Goal: Task Accomplishment & Management: Manage account settings

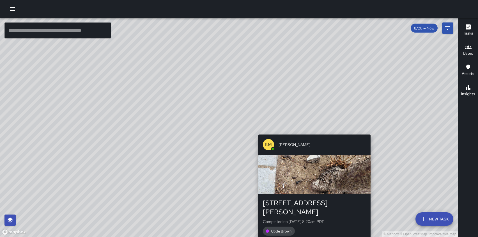
click at [313, 131] on div "© Mapbox © OpenStreetMap Improve this map KM Ken McCarter 26 Boardman Place Com…" at bounding box center [228, 127] width 457 height 219
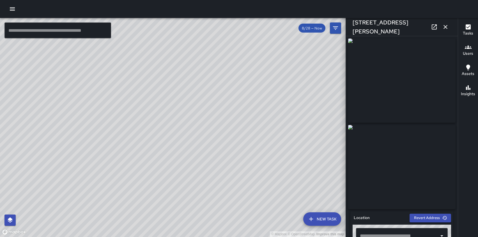
type input "**********"
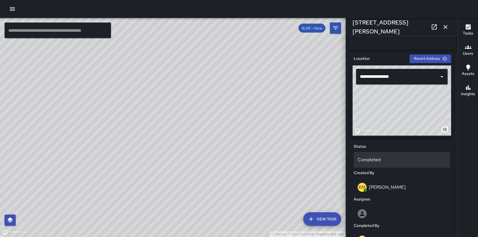
scroll to position [158, 0]
click at [385, 161] on p "Completed" at bounding box center [401, 160] width 88 height 7
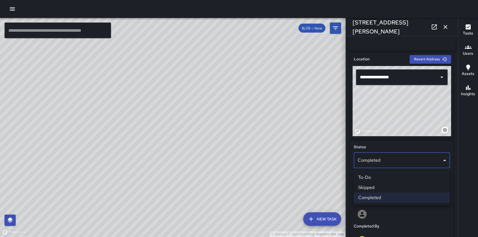
click at [371, 185] on li "Skipped" at bounding box center [401, 187] width 96 height 10
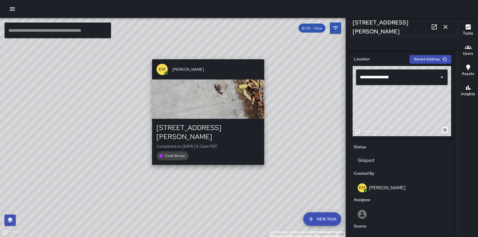
click at [205, 159] on div "© Mapbox © OpenStreetMap Improve this map KM Ken McCarter 47 Boardman Place Com…" at bounding box center [172, 127] width 345 height 219
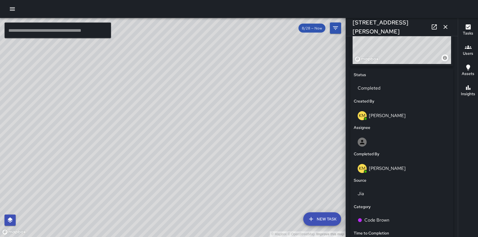
scroll to position [228, 0]
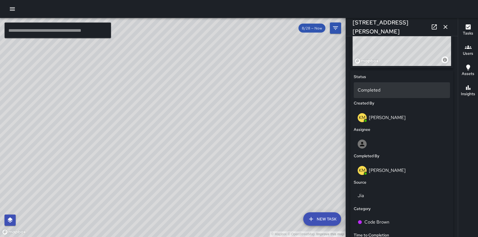
click at [408, 86] on div "Completed" at bounding box center [401, 90] width 96 height 16
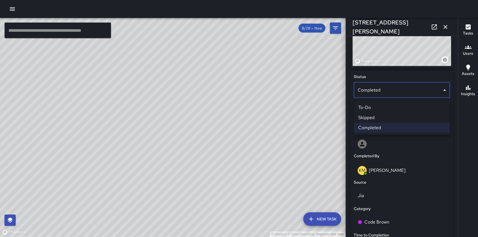
click at [367, 118] on li "Skipped" at bounding box center [401, 117] width 96 height 10
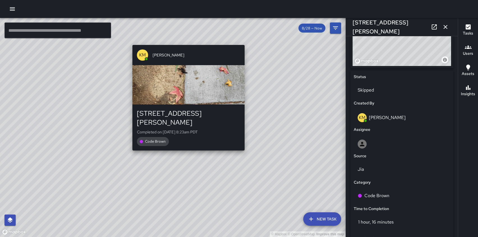
click at [185, 145] on div "© Mapbox © OpenStreetMap Improve this map KM Ken McCarter 750 Brannan Street Co…" at bounding box center [172, 127] width 345 height 219
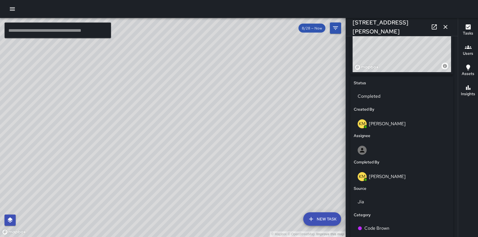
scroll to position [208, 0]
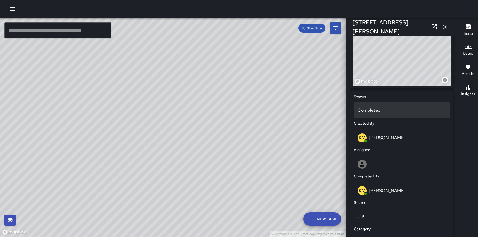
click at [377, 110] on p "Completed" at bounding box center [401, 110] width 88 height 7
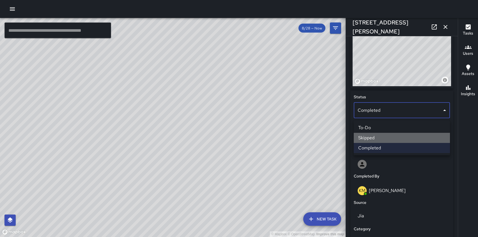
click at [367, 137] on li "Skipped" at bounding box center [401, 138] width 96 height 10
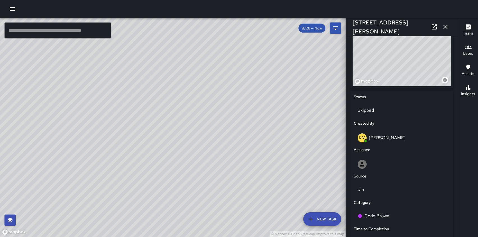
click at [127, 72] on div "© Mapbox © OpenStreetMap Improve this map KM Ken McCarter 34 Boardman Place Com…" at bounding box center [172, 127] width 345 height 219
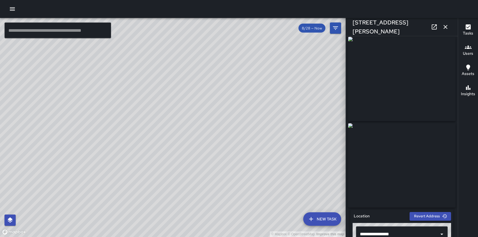
scroll to position [0, 0]
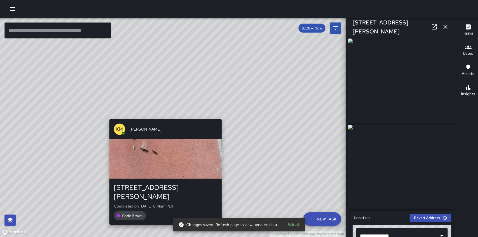
click at [162, 117] on div "KM Ken McCarter 15 Boardman Place Completed on 8/28/2025, 8:14am PDT Code Brown" at bounding box center [165, 172] width 117 height 110
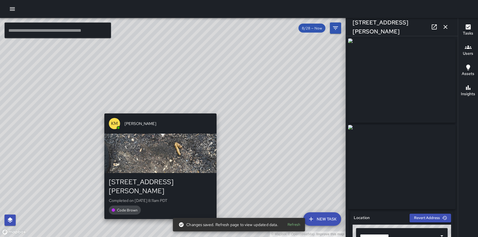
click at [157, 112] on div "KM Ken McCarter 839 Bryant Street Completed on 8/28/2025, 8:11am PDT Code Brown" at bounding box center [160, 166] width 117 height 110
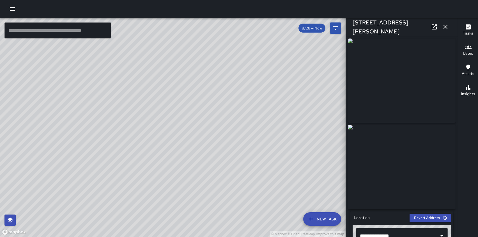
click at [158, 107] on div "© Mapbox © OpenStreetMap Improve this map" at bounding box center [172, 127] width 345 height 219
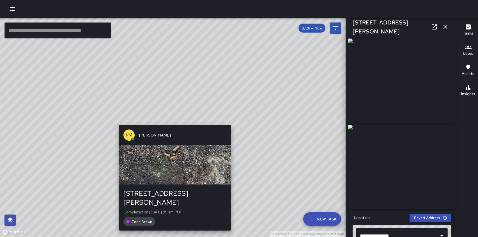
click at [173, 120] on div "© Mapbox © OpenStreetMap Improve this map KM Ken McCarter 839 Bryant Street Com…" at bounding box center [172, 127] width 345 height 219
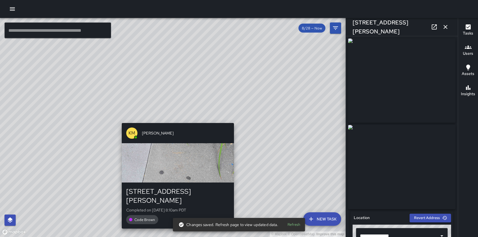
click at [175, 118] on div "© Mapbox © OpenStreetMap Improve this map KM Ken McCarter 837 Bryant Street Com…" at bounding box center [172, 127] width 345 height 219
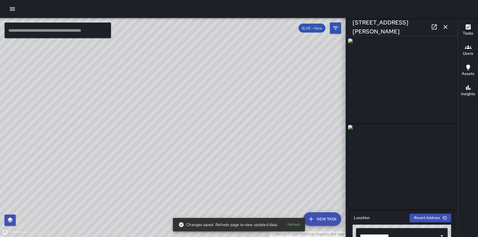
click at [168, 121] on div "© Mapbox © OpenStreetMap Improve this map" at bounding box center [172, 127] width 345 height 219
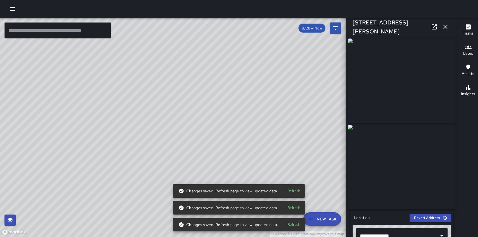
click at [203, 131] on div "© Mapbox © OpenStreetMap Improve this map" at bounding box center [172, 127] width 345 height 219
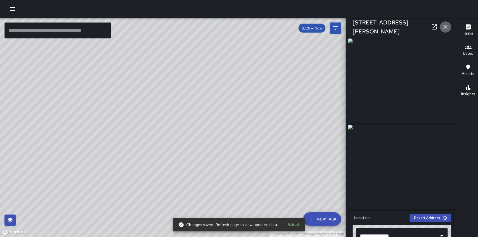
click at [444, 25] on icon "button" at bounding box center [445, 27] width 7 height 7
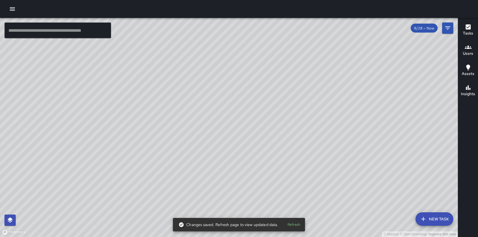
drag, startPoint x: 217, startPoint y: 178, endPoint x: 135, endPoint y: 66, distance: 138.8
click at [135, 66] on div "© Mapbox © OpenStreetMap Improve this map" at bounding box center [228, 127] width 457 height 219
drag, startPoint x: 135, startPoint y: 66, endPoint x: 211, endPoint y: 129, distance: 99.3
click at [211, 130] on div "© Mapbox © OpenStreetMap Improve this map" at bounding box center [228, 127] width 457 height 219
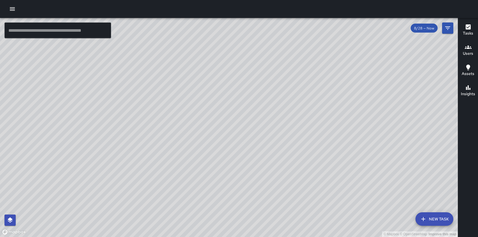
drag, startPoint x: 202, startPoint y: 129, endPoint x: 184, endPoint y: 161, distance: 36.1
click at [184, 161] on div "© Mapbox © OpenStreetMap Improve this map" at bounding box center [228, 127] width 457 height 219
click at [13, 8] on icon "button" at bounding box center [12, 9] width 7 height 7
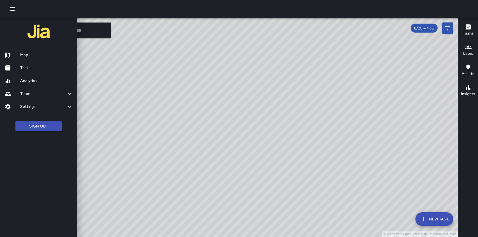
click at [24, 67] on h6 "Tasks" at bounding box center [46, 68] width 52 height 6
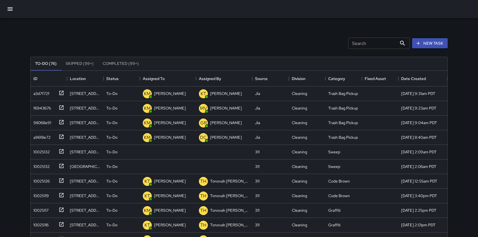
click at [75, 61] on button "Skipped (99+)" at bounding box center [79, 63] width 37 height 13
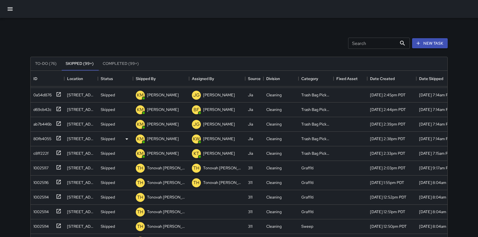
scroll to position [58, 0]
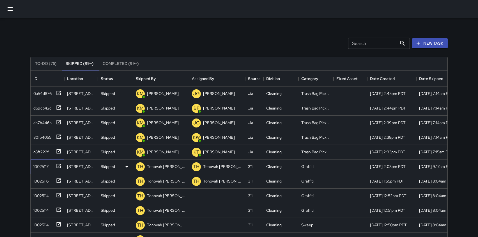
click at [60, 166] on icon at bounding box center [59, 166] width 6 height 6
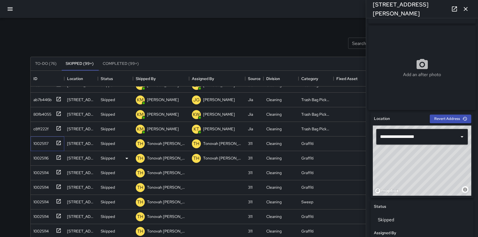
scroll to position [86, 0]
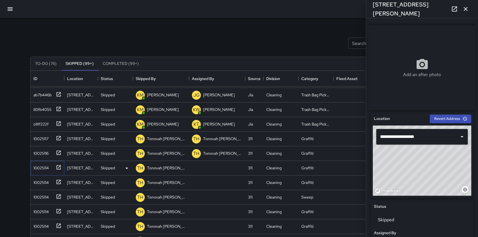
click at [49, 174] on div "10025114" at bounding box center [48, 168] width 34 height 15
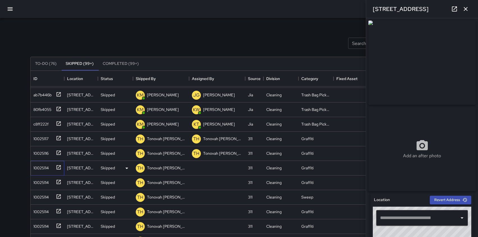
type input "**********"
click at [46, 167] on div "10025114" at bounding box center [40, 167] width 18 height 8
click at [59, 167] on icon at bounding box center [59, 167] width 6 height 6
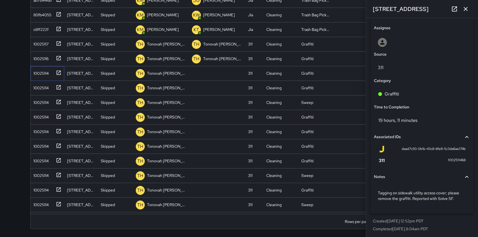
scroll to position [289, 0]
click at [42, 87] on div "10025114" at bounding box center [40, 87] width 18 height 8
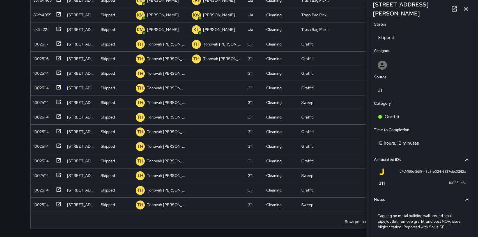
scroll to position [263, 0]
click at [59, 101] on icon at bounding box center [59, 101] width 4 height 4
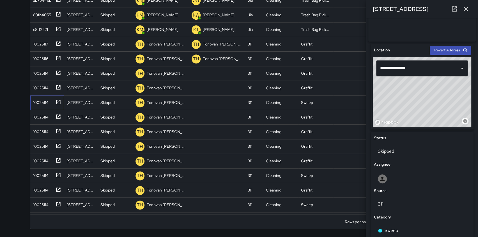
scroll to position [94, 0]
click at [453, 7] on icon at bounding box center [454, 9] width 7 height 7
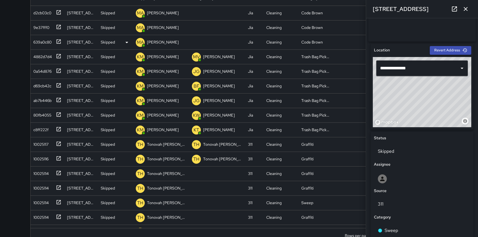
scroll to position [0, 0]
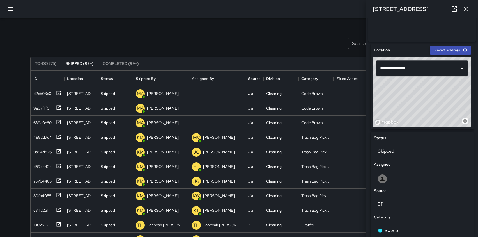
click at [46, 62] on button "To-Do (75)" at bounding box center [46, 63] width 31 height 13
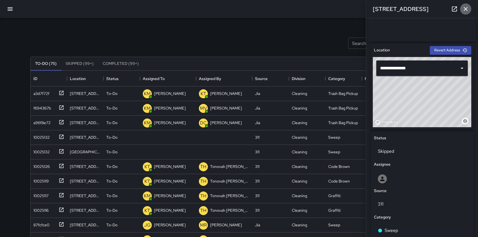
click at [465, 8] on icon "button" at bounding box center [465, 9] width 7 height 7
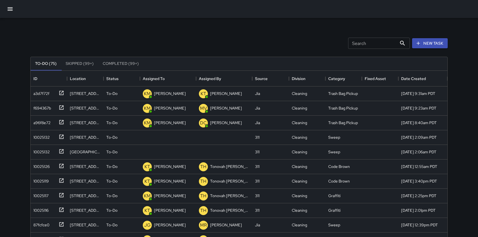
click at [380, 43] on input "Search" at bounding box center [372, 43] width 49 height 11
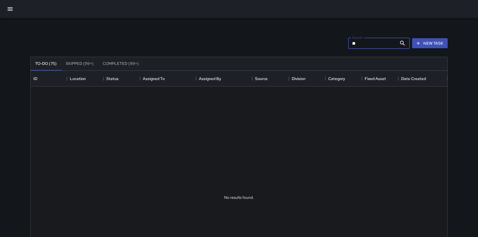
type input "*"
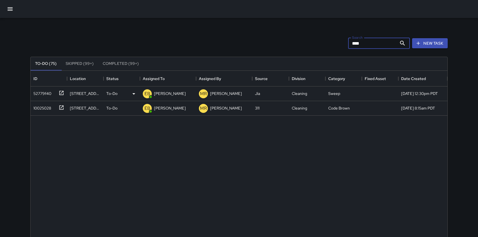
type input "****"
click at [63, 92] on icon at bounding box center [62, 93] width 6 height 6
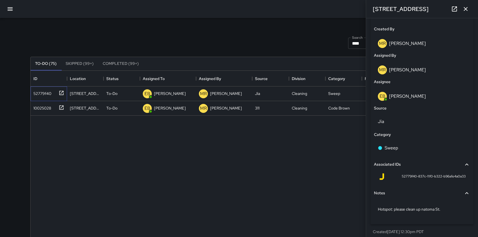
scroll to position [291, 0]
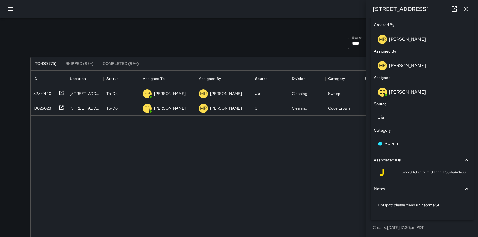
click at [121, 61] on button "Completed (99+)" at bounding box center [120, 63] width 45 height 13
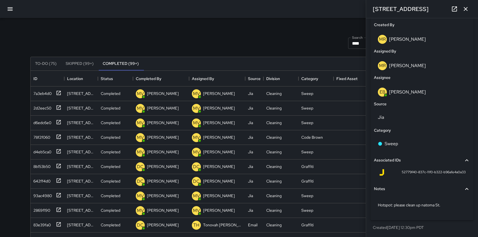
click at [464, 8] on icon "button" at bounding box center [465, 9] width 7 height 7
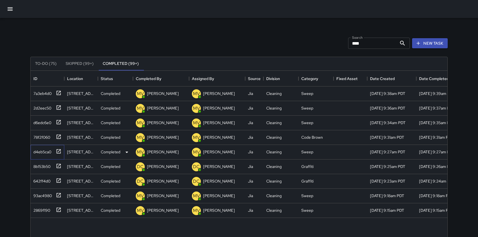
click at [59, 150] on icon at bounding box center [59, 151] width 4 height 4
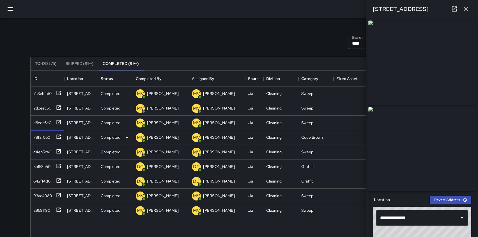
click at [58, 137] on icon at bounding box center [59, 136] width 4 height 4
click at [211, 19] on div "Search **** Search New Task To-Do (75) Skipped (99+) Completed (99+) ID Locatio…" at bounding box center [239, 174] width 430 height 313
click at [465, 8] on icon "button" at bounding box center [465, 9] width 7 height 7
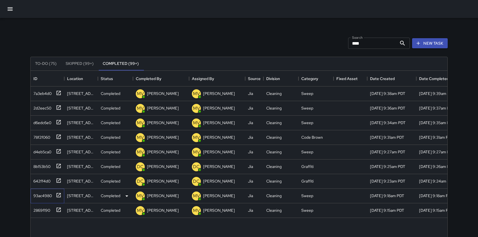
click at [56, 195] on icon at bounding box center [59, 195] width 6 height 6
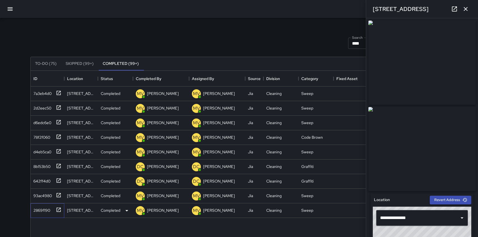
click at [59, 209] on icon at bounding box center [59, 209] width 4 height 4
click at [462, 10] on button "button" at bounding box center [465, 8] width 11 height 11
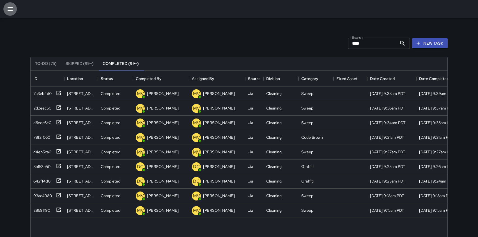
click at [11, 11] on icon "button" at bounding box center [10, 9] width 7 height 7
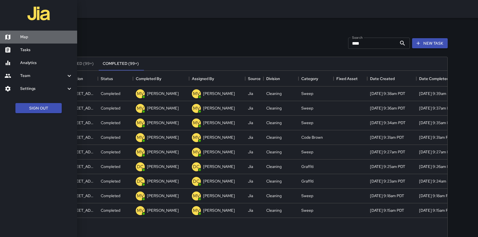
click at [20, 35] on h6 "Map" at bounding box center [46, 37] width 52 height 6
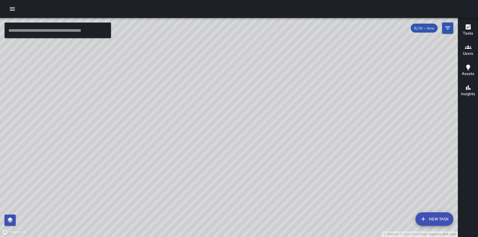
drag, startPoint x: 140, startPoint y: 207, endPoint x: 157, endPoint y: 152, distance: 57.1
click at [157, 152] on div "© Mapbox © OpenStreetMap Improve this map" at bounding box center [228, 127] width 457 height 219
drag, startPoint x: 285, startPoint y: 162, endPoint x: 257, endPoint y: 143, distance: 33.7
click at [257, 143] on div "© Mapbox © OpenStreetMap Improve this map" at bounding box center [228, 127] width 457 height 219
click at [11, 10] on icon "button" at bounding box center [12, 9] width 7 height 7
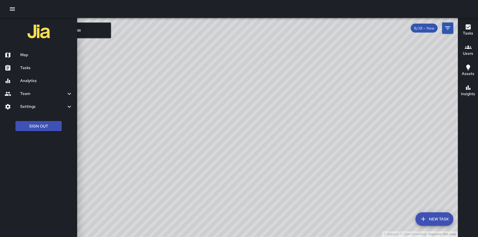
click at [21, 67] on h6 "Tasks" at bounding box center [46, 68] width 52 height 6
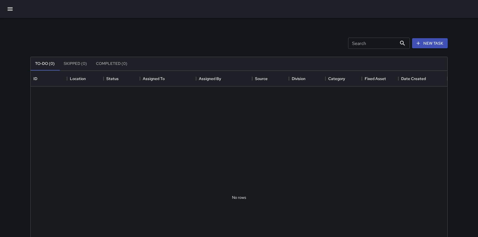
scroll to position [237, 416]
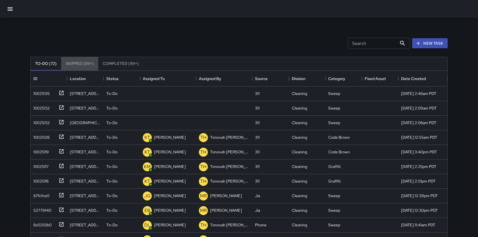
click at [80, 64] on button "Skipped (99+)" at bounding box center [79, 63] width 37 height 13
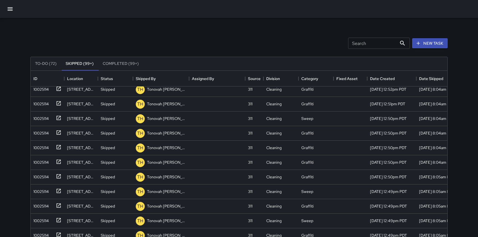
scroll to position [169, 0]
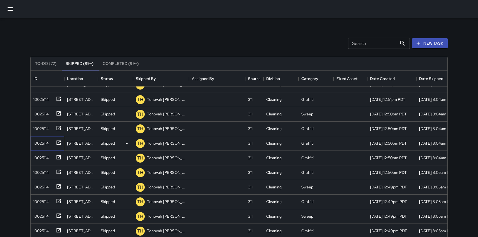
click at [45, 143] on div "10025114" at bounding box center [40, 142] width 18 height 8
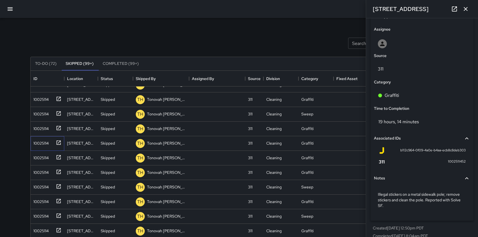
scroll to position [286, 0]
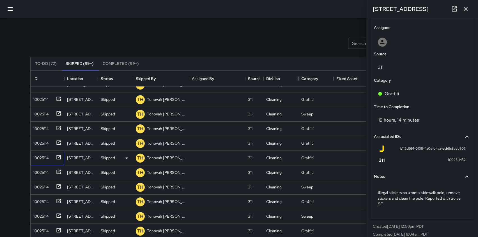
click at [60, 156] on icon at bounding box center [59, 157] width 6 height 6
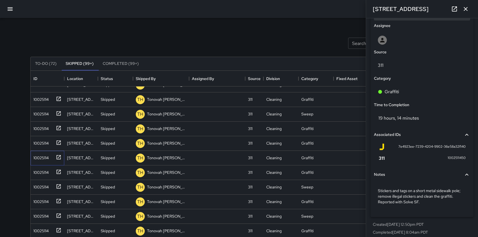
scroll to position [295, 0]
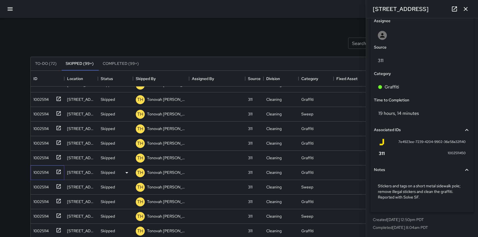
click at [58, 171] on icon at bounding box center [59, 171] width 4 height 4
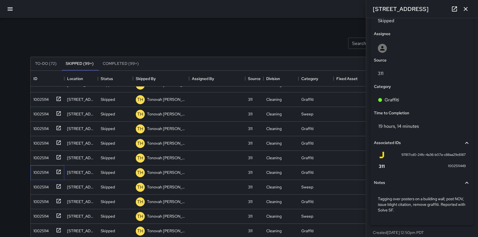
scroll to position [284, 0]
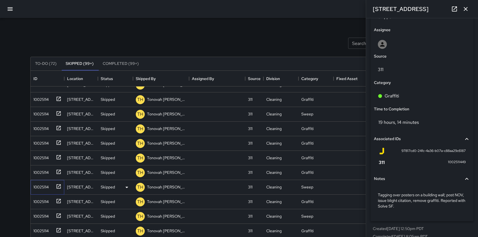
click at [59, 184] on icon at bounding box center [59, 186] width 6 height 6
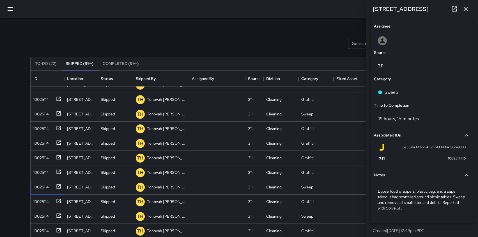
scroll to position [288, 0]
click at [60, 200] on icon at bounding box center [59, 201] width 6 height 6
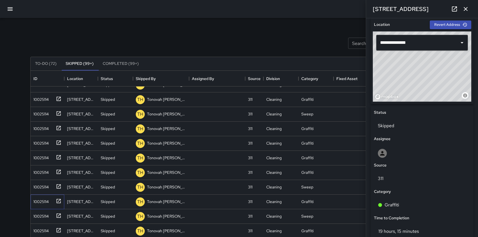
scroll to position [175, 0]
click at [57, 171] on icon at bounding box center [59, 172] width 6 height 6
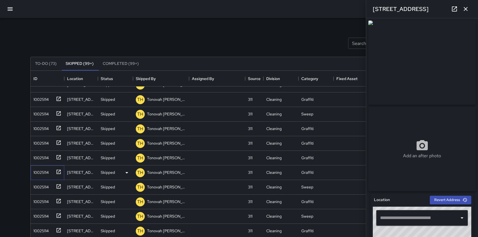
type input "**********"
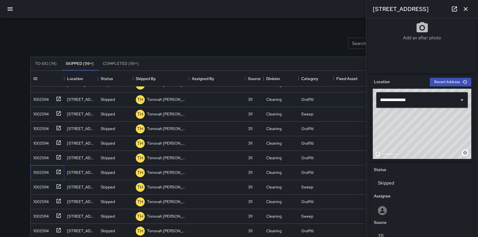
scroll to position [52, 0]
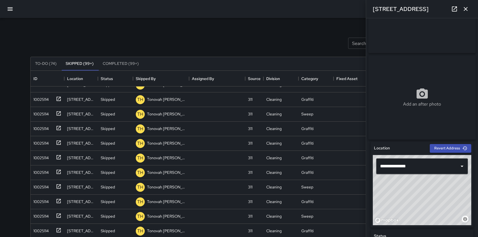
click at [455, 10] on icon at bounding box center [454, 9] width 7 height 7
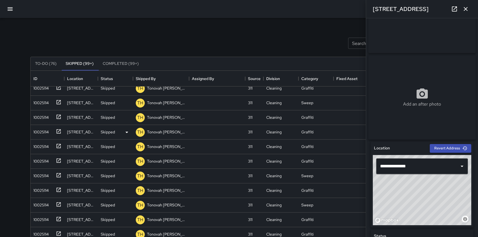
scroll to position [177, 0]
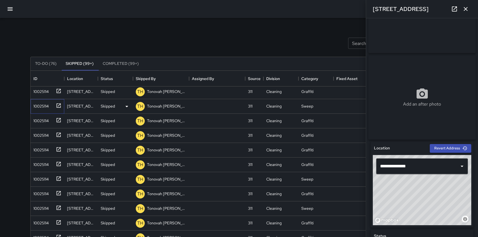
click at [58, 105] on icon at bounding box center [59, 106] width 6 height 6
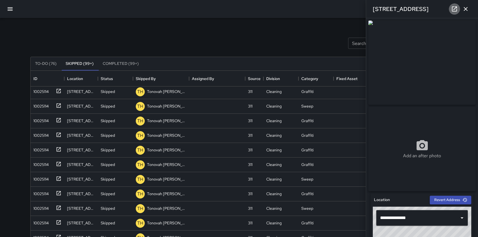
click at [454, 8] on icon at bounding box center [454, 9] width 7 height 7
click at [116, 63] on button "Completed (99+)" at bounding box center [120, 63] width 45 height 13
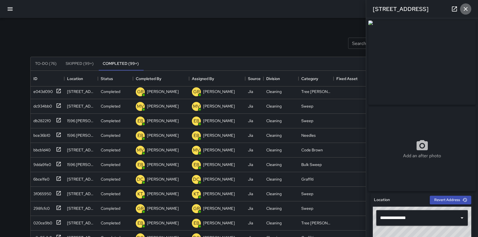
click at [466, 8] on icon "button" at bounding box center [465, 9] width 4 height 4
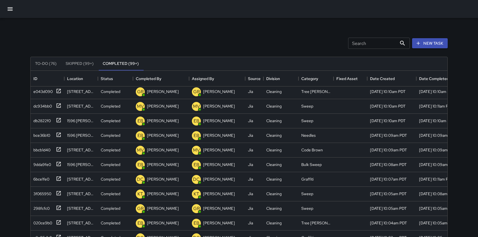
click at [369, 41] on input "Search" at bounding box center [372, 43] width 49 height 11
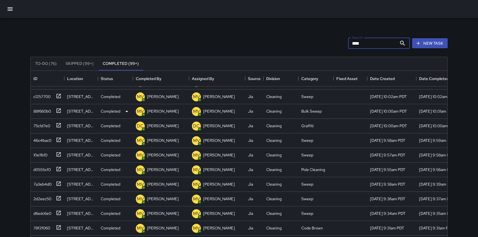
type input "****"
click at [58, 110] on icon at bounding box center [59, 111] width 6 height 6
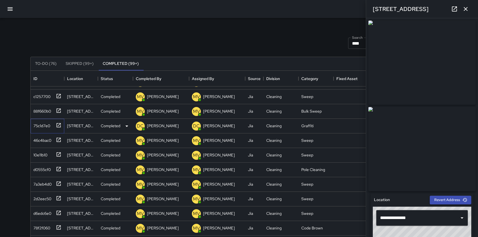
click at [57, 125] on icon at bounding box center [59, 125] width 6 height 6
click at [59, 226] on icon at bounding box center [59, 227] width 6 height 6
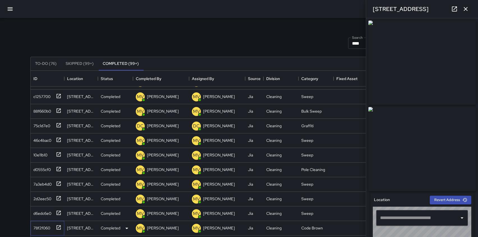
type input "**********"
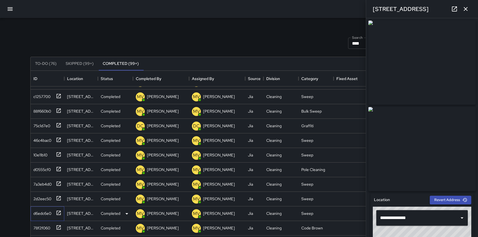
click at [57, 212] on icon at bounding box center [59, 213] width 6 height 6
click at [59, 198] on icon at bounding box center [59, 198] width 6 height 6
click at [59, 181] on icon at bounding box center [59, 183] width 6 height 6
click at [455, 9] on icon at bounding box center [454, 9] width 7 height 7
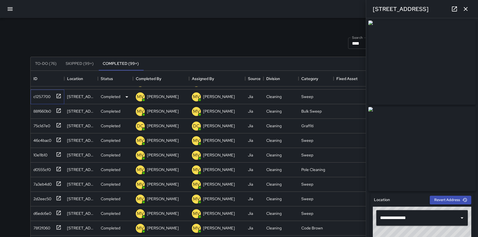
click at [59, 95] on icon at bounding box center [59, 96] width 6 height 6
click at [57, 111] on icon at bounding box center [59, 111] width 6 height 6
click at [454, 7] on icon at bounding box center [454, 9] width 7 height 7
click at [57, 138] on icon at bounding box center [59, 140] width 6 height 6
click at [59, 153] on icon at bounding box center [59, 154] width 6 height 6
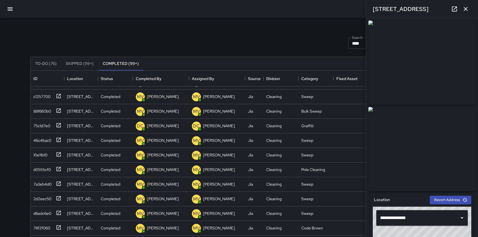
click at [457, 7] on link at bounding box center [453, 8] width 11 height 11
click at [467, 7] on icon "button" at bounding box center [465, 9] width 4 height 4
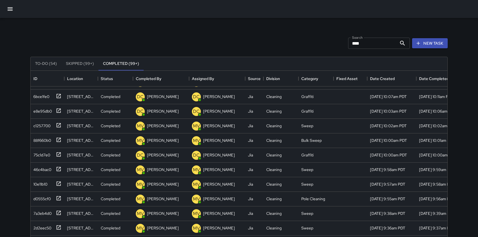
scroll to position [99, 0]
click at [10, 6] on icon "button" at bounding box center [10, 9] width 7 height 7
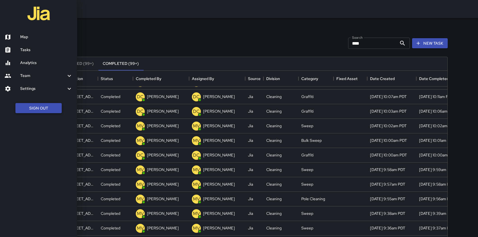
click at [33, 107] on button "Sign Out" at bounding box center [38, 108] width 46 height 10
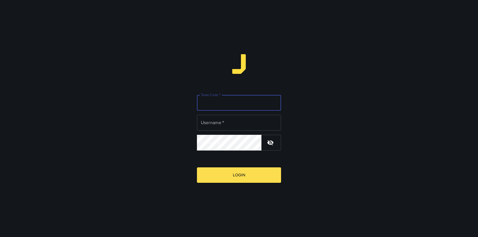
click at [233, 110] on input "Team Code   *" at bounding box center [239, 103] width 84 height 16
type input "*****"
click at [231, 122] on input "Username   *" at bounding box center [239, 123] width 84 height 16
type input "******"
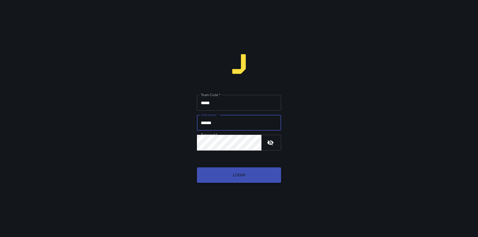
click at [232, 179] on button "Login" at bounding box center [239, 174] width 84 height 15
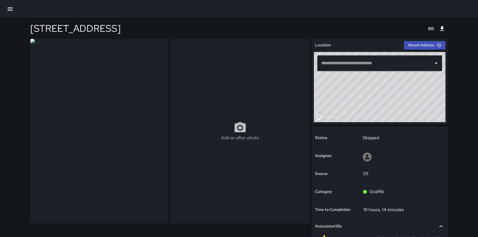
type input "**********"
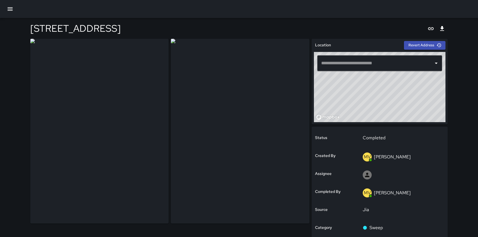
type input "**********"
